Goal: Register for event/course

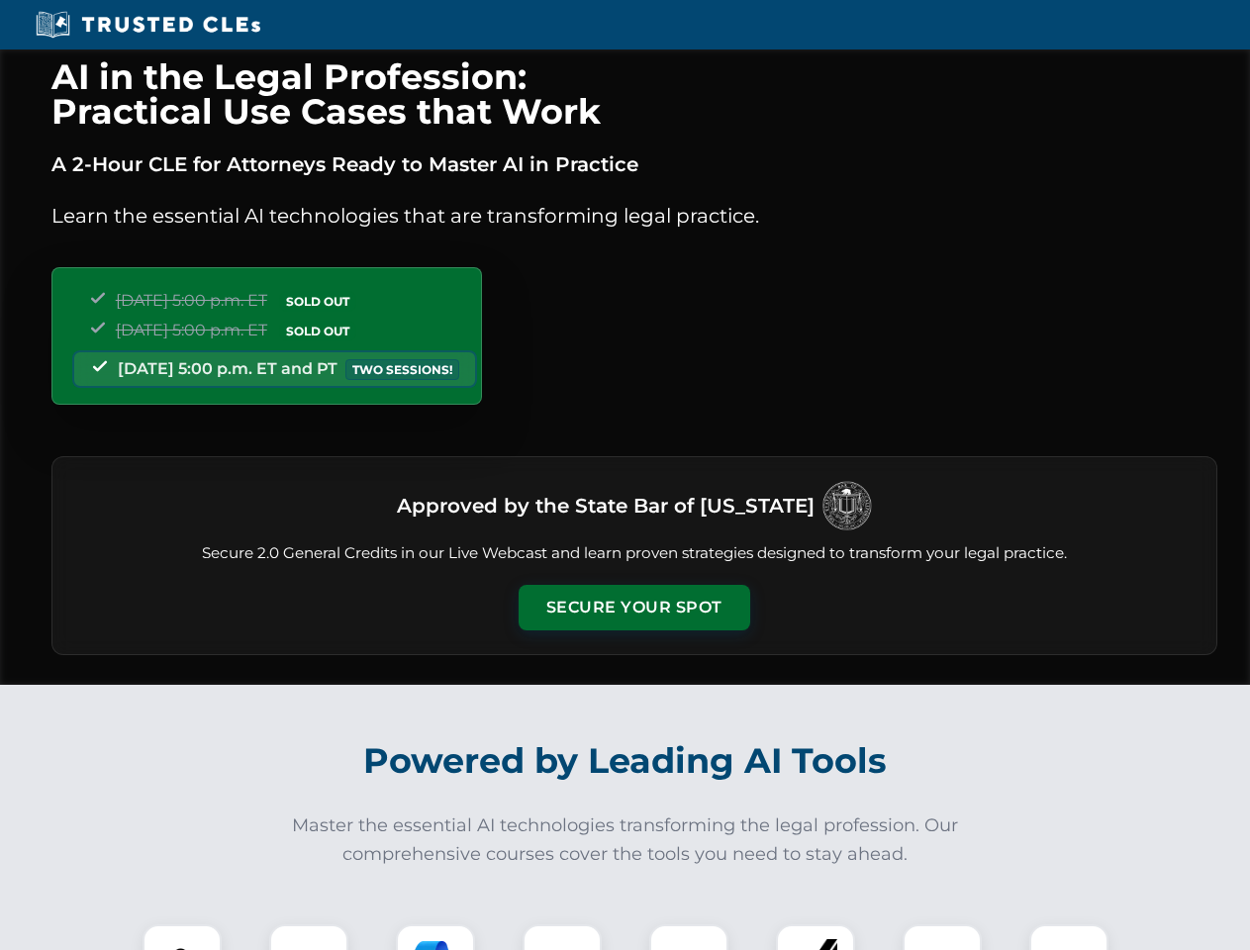
click at [633, 607] on button "Secure Your Spot" at bounding box center [634, 608] width 232 height 46
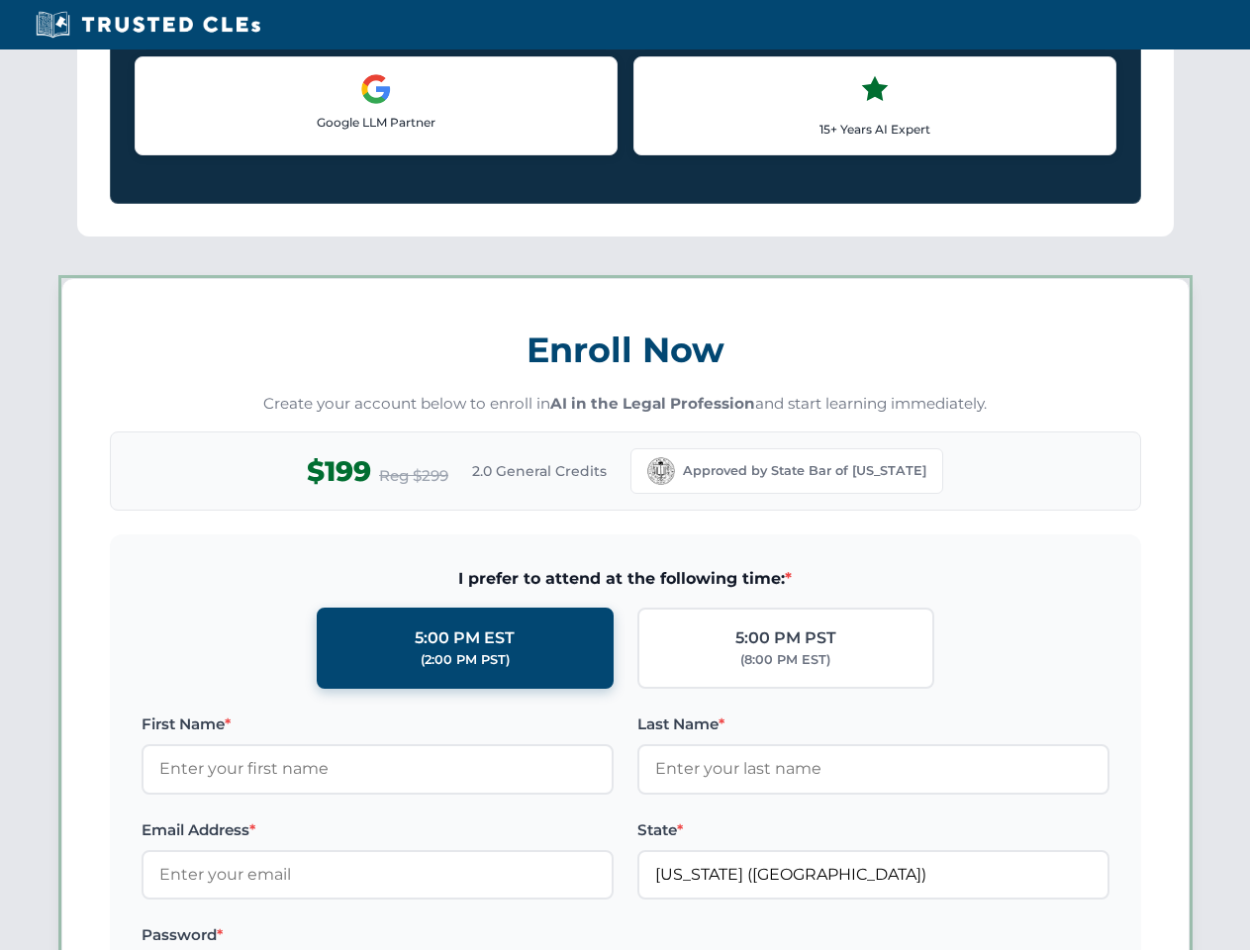
click at [309, 937] on label "Password *" at bounding box center [377, 935] width 472 height 24
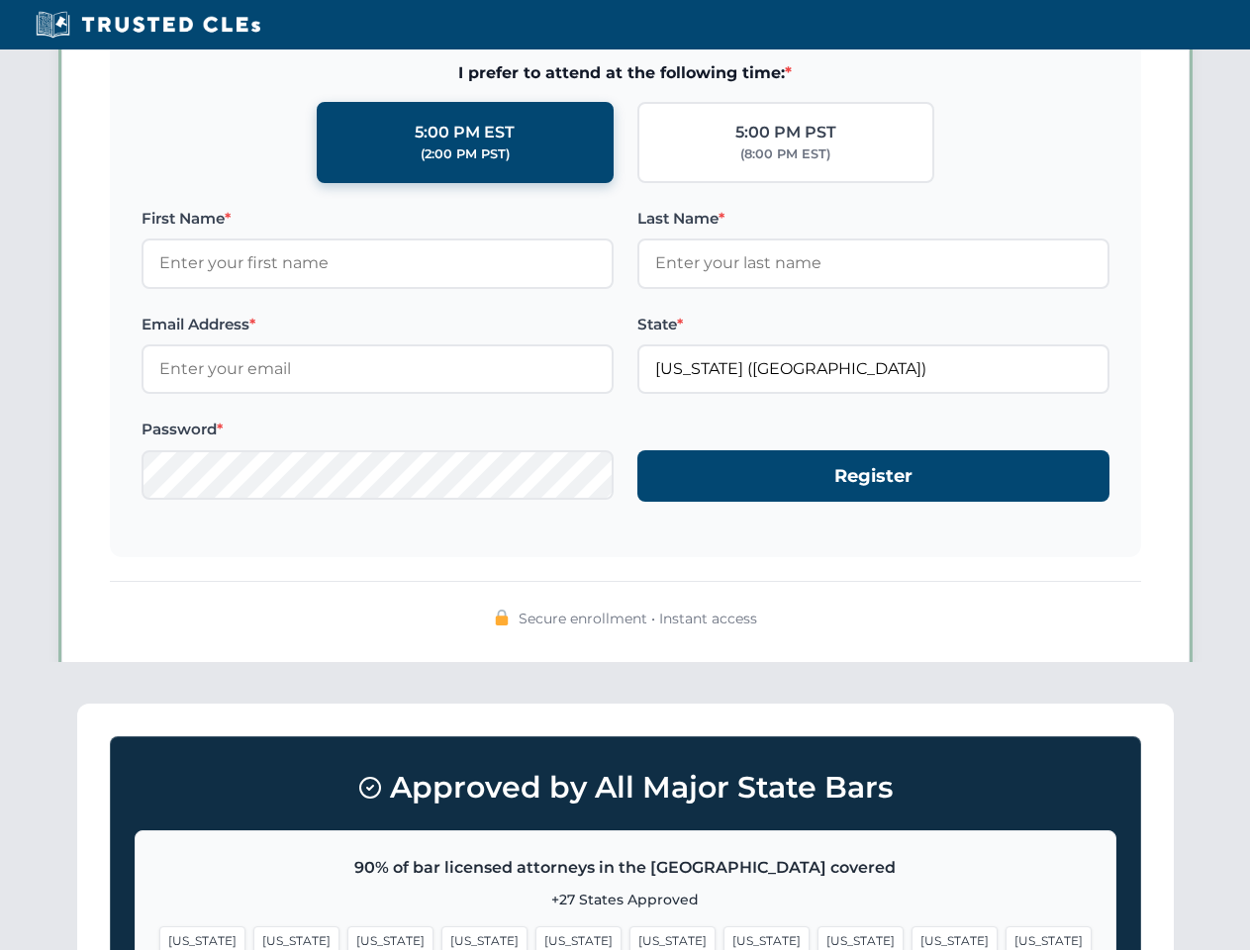
click at [723, 937] on span "[US_STATE]" at bounding box center [766, 940] width 86 height 29
click at [911, 937] on span "[US_STATE]" at bounding box center [954, 940] width 86 height 29
